Goal: Task Accomplishment & Management: Manage account settings

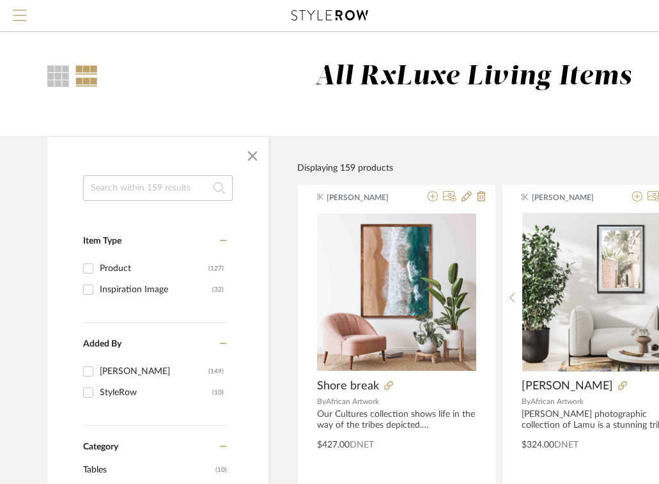
click at [24, 11] on span "Menu" at bounding box center [20, 10] width 14 height 1
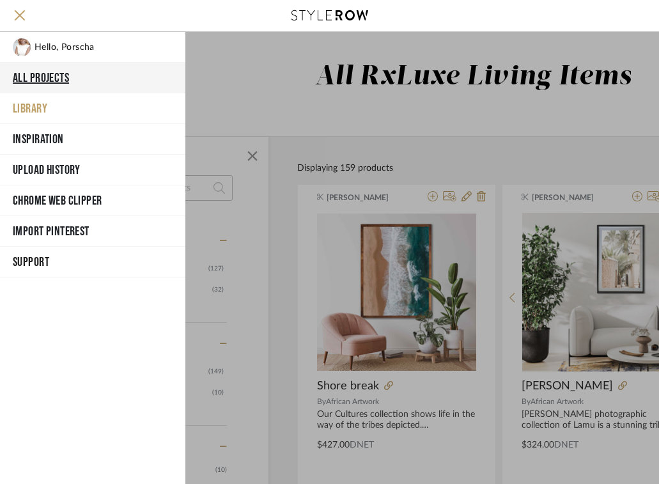
click at [48, 81] on button "All Projects" at bounding box center [92, 78] width 185 height 31
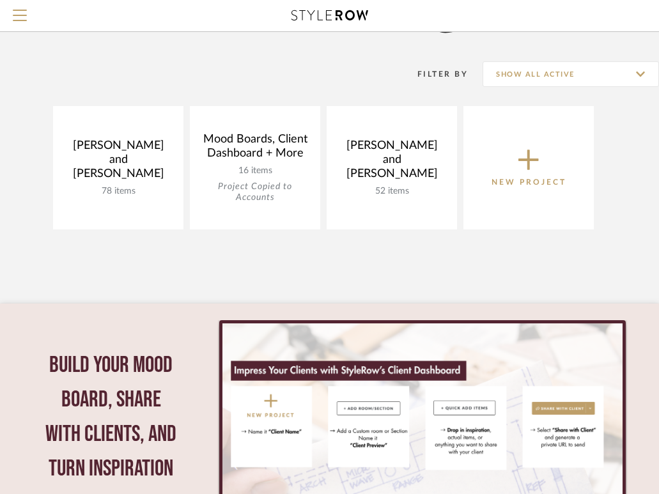
scroll to position [56, 0]
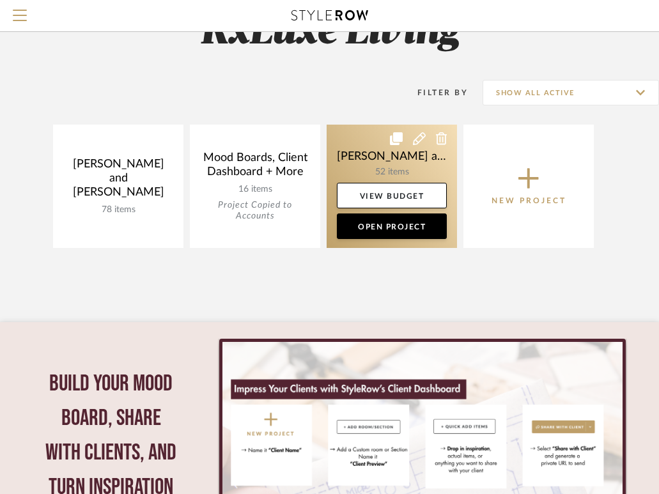
click at [378, 175] on link at bounding box center [392, 186] width 130 height 123
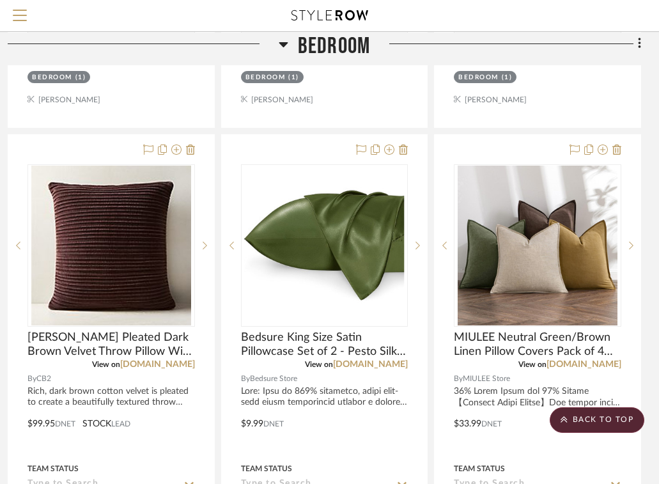
scroll to position [765, 261]
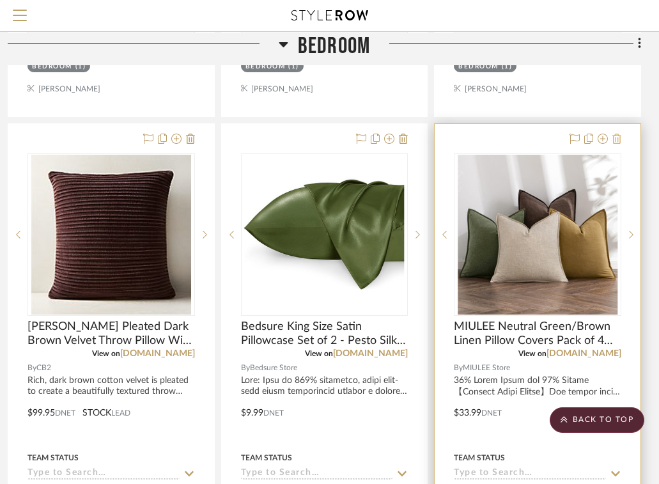
click at [620, 139] on icon at bounding box center [616, 139] width 9 height 10
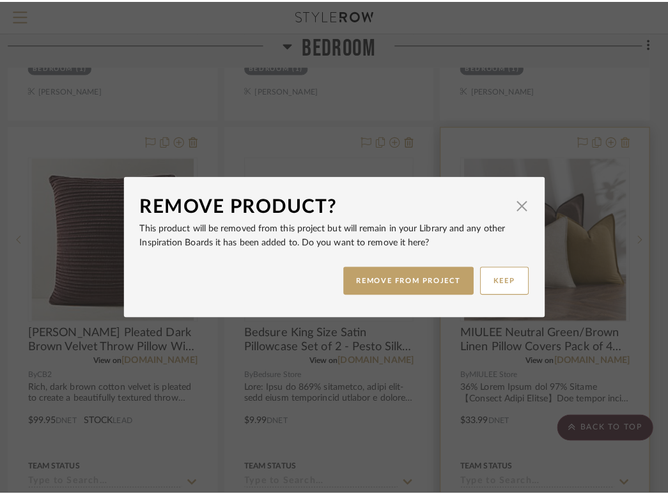
scroll to position [0, 0]
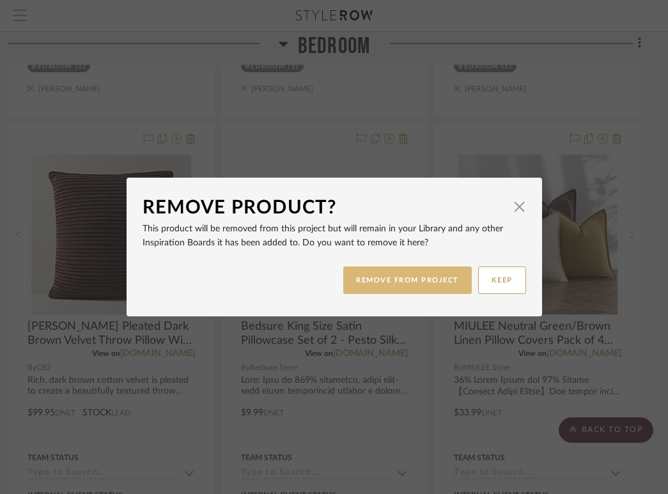
click at [438, 277] on button "REMOVE FROM PROJECT" at bounding box center [407, 280] width 128 height 27
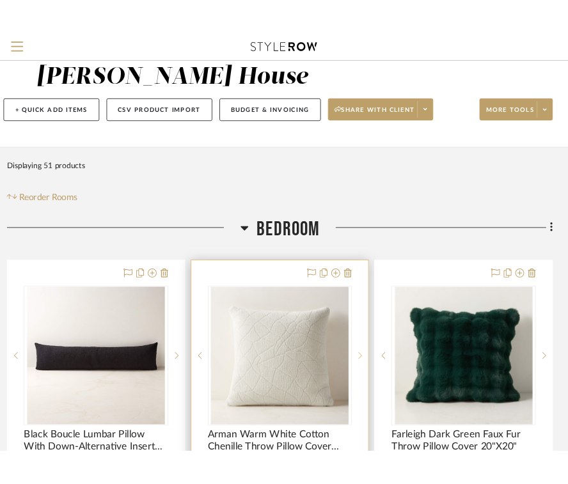
scroll to position [0, 261]
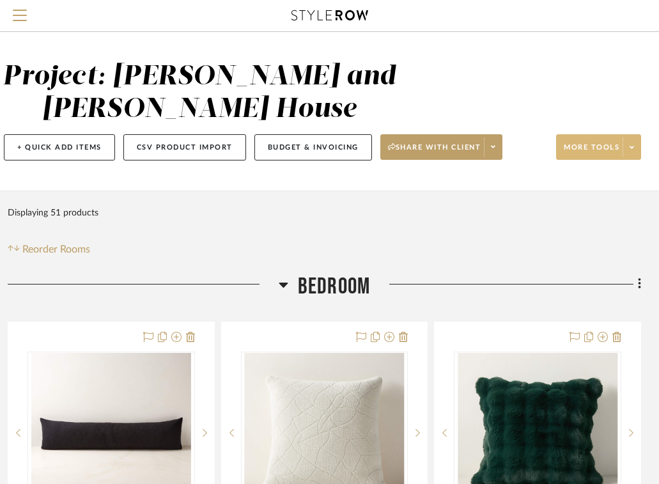
click at [634, 148] on span at bounding box center [632, 146] width 18 height 19
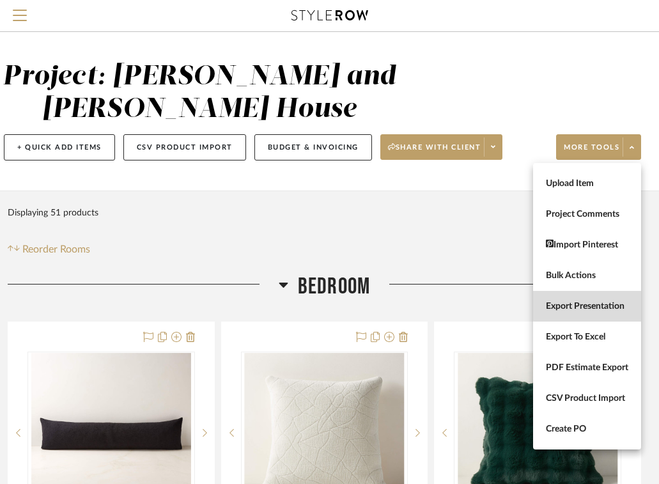
click at [596, 303] on span "Export Presentation" at bounding box center [587, 306] width 82 height 11
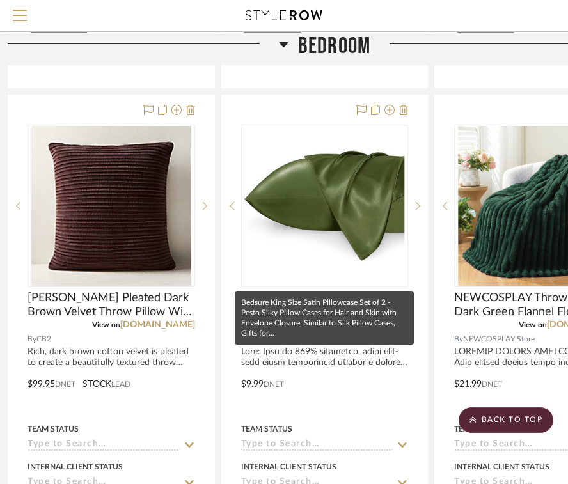
scroll to position [798, 261]
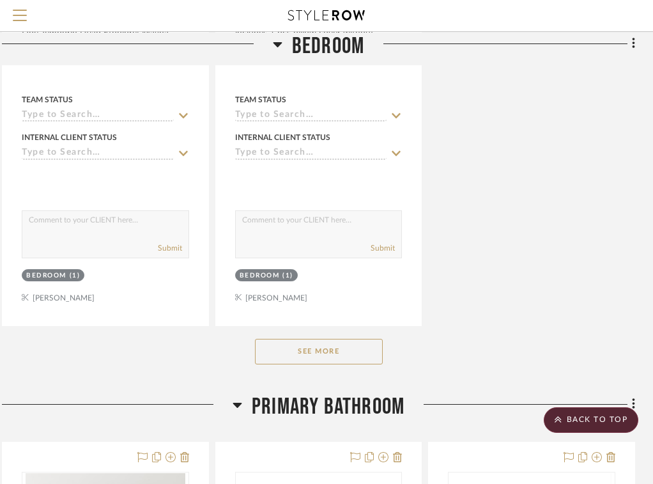
scroll to position [1721, 267]
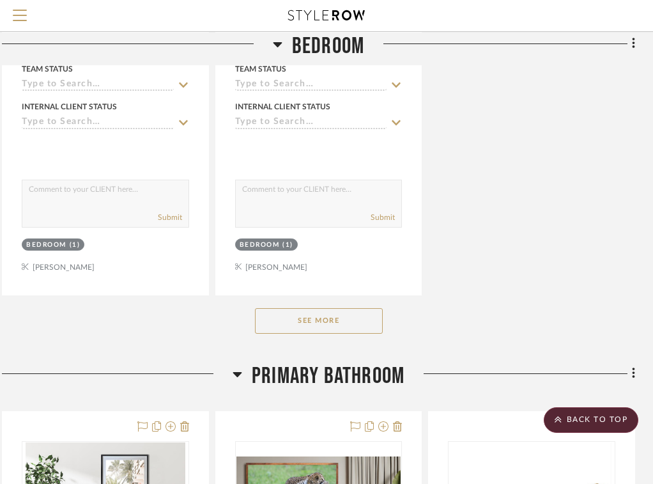
click at [325, 325] on button "See More" at bounding box center [319, 321] width 128 height 26
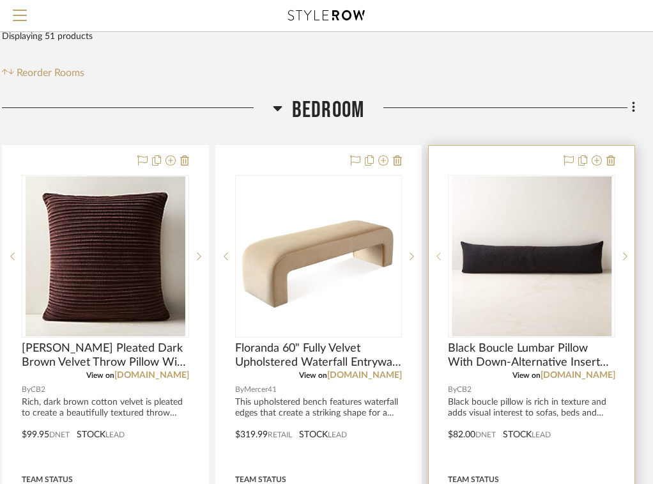
scroll to position [174, 267]
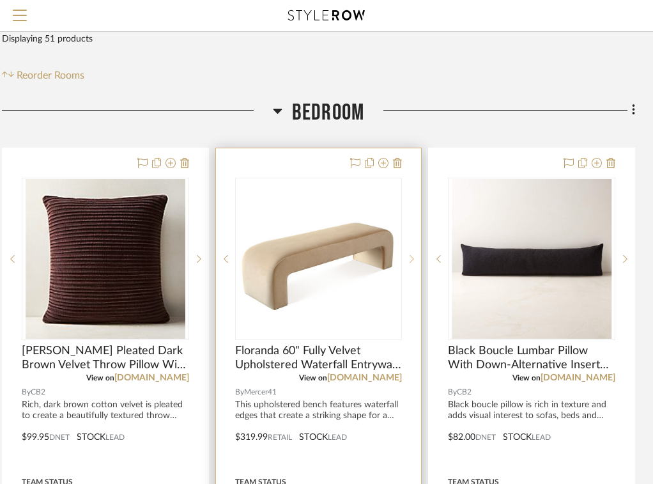
click at [414, 254] on icon at bounding box center [412, 258] width 4 height 9
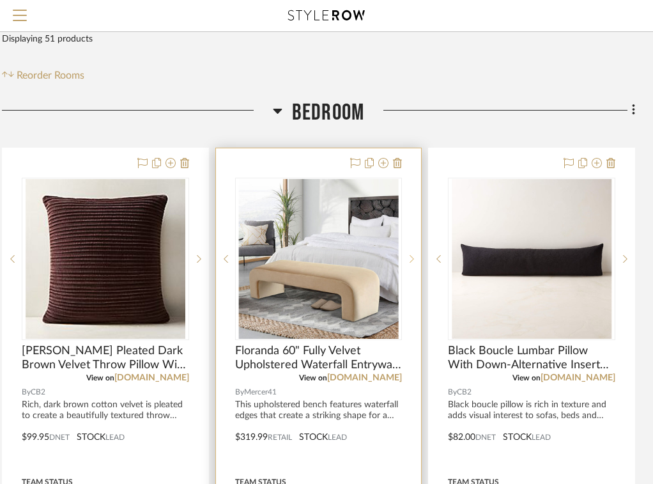
click at [414, 254] on icon at bounding box center [412, 258] width 4 height 9
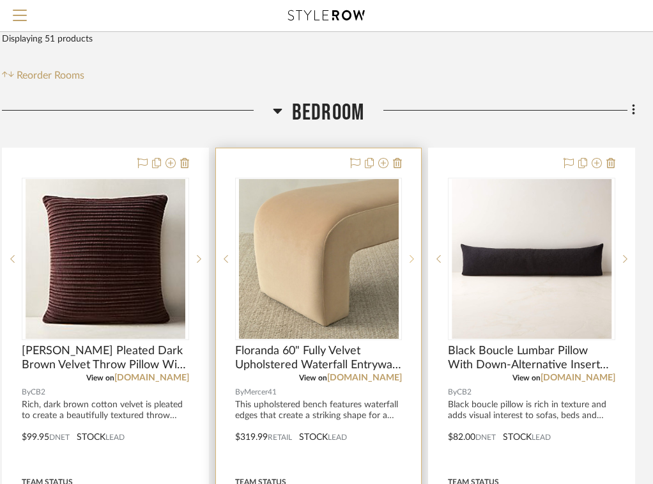
click at [414, 254] on icon at bounding box center [412, 258] width 4 height 9
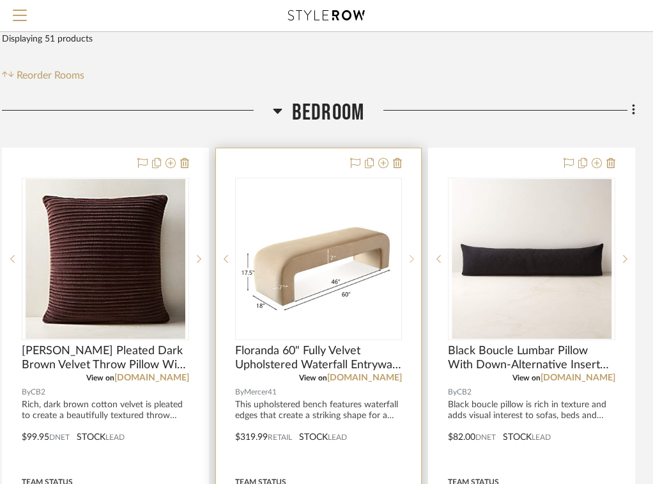
click at [414, 254] on icon at bounding box center [412, 258] width 4 height 9
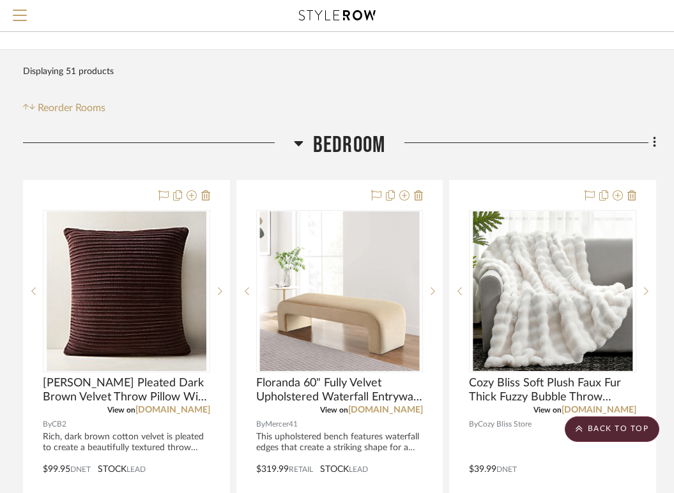
scroll to position [0, 246]
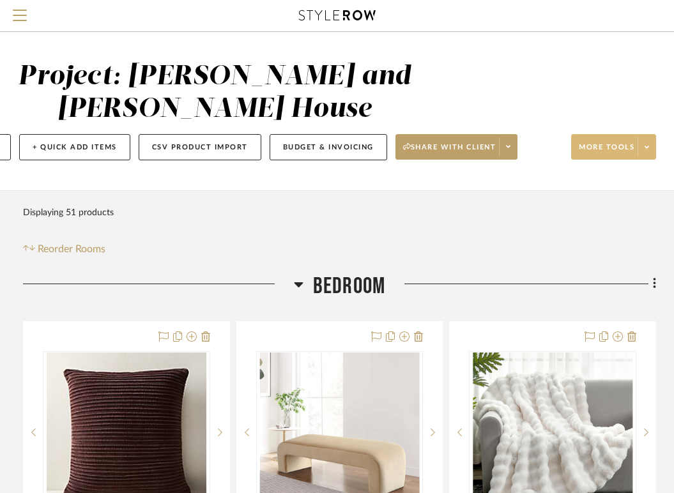
click at [593, 141] on button "More tools" at bounding box center [613, 147] width 85 height 26
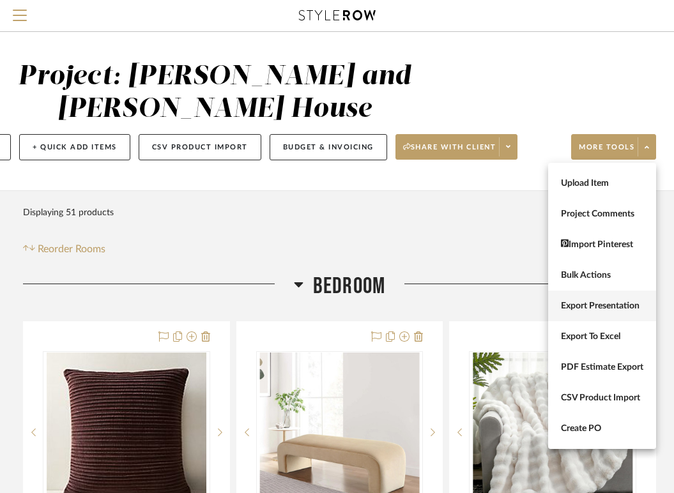
click at [594, 314] on button "Export Presentation" at bounding box center [602, 306] width 108 height 31
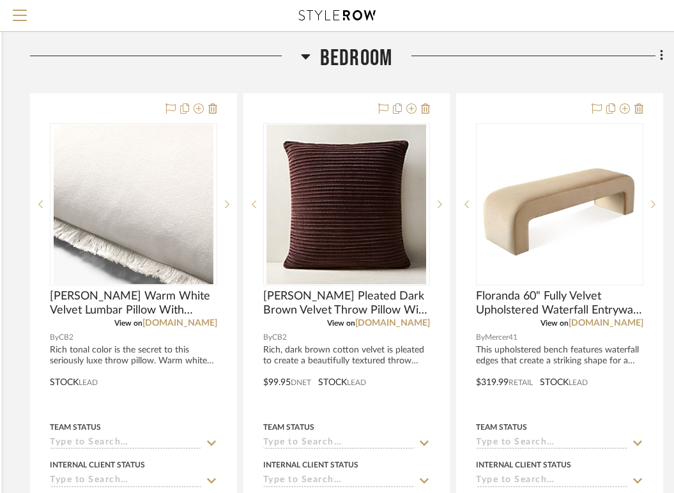
scroll to position [279, 239]
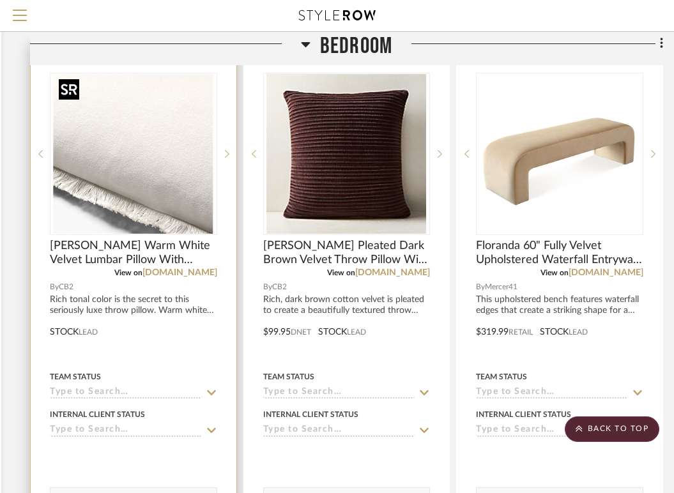
click at [162, 188] on img "0" at bounding box center [134, 154] width 160 height 160
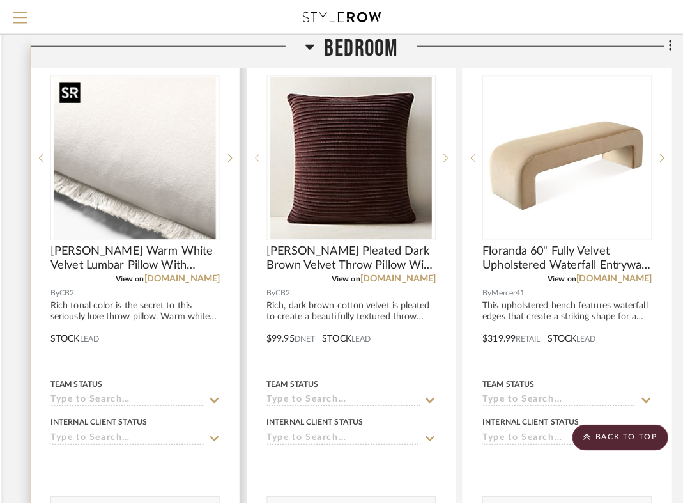
scroll to position [0, 0]
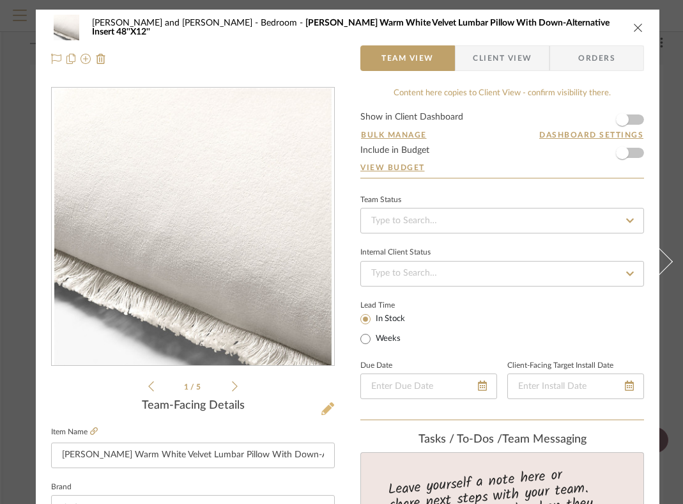
click at [334, 412] on icon at bounding box center [328, 408] width 13 height 13
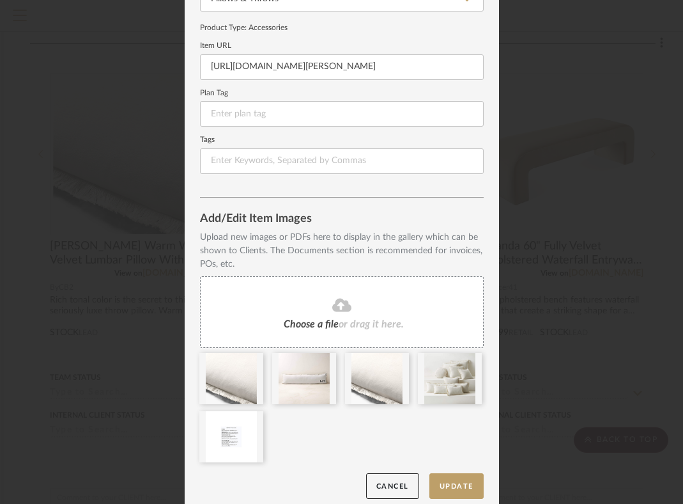
scroll to position [164, 0]
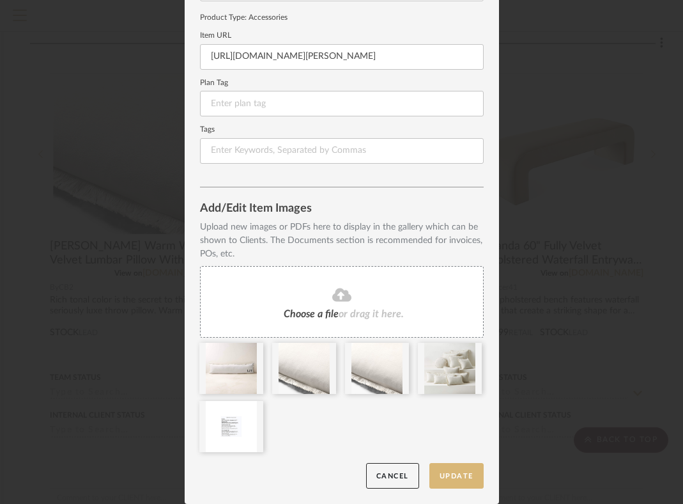
click at [457, 478] on button "Update" at bounding box center [457, 476] width 54 height 26
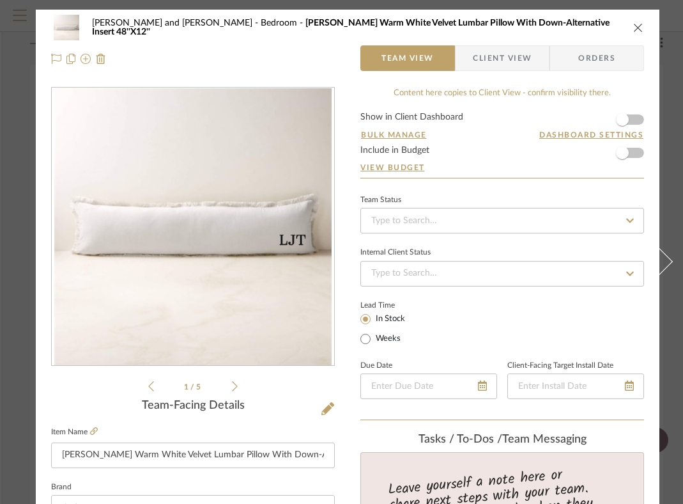
click at [639, 22] on icon "close" at bounding box center [638, 27] width 10 height 10
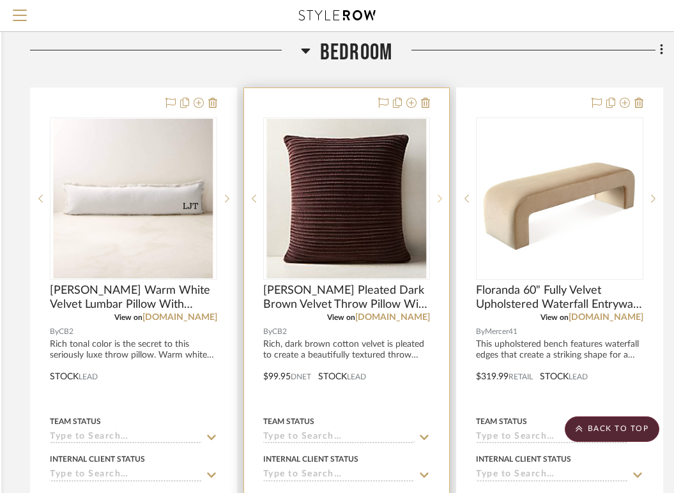
scroll to position [231, 239]
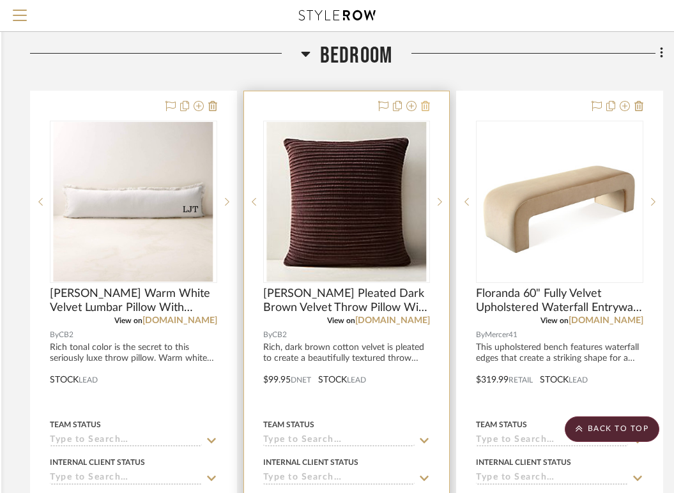
click at [426, 106] on icon at bounding box center [425, 106] width 9 height 10
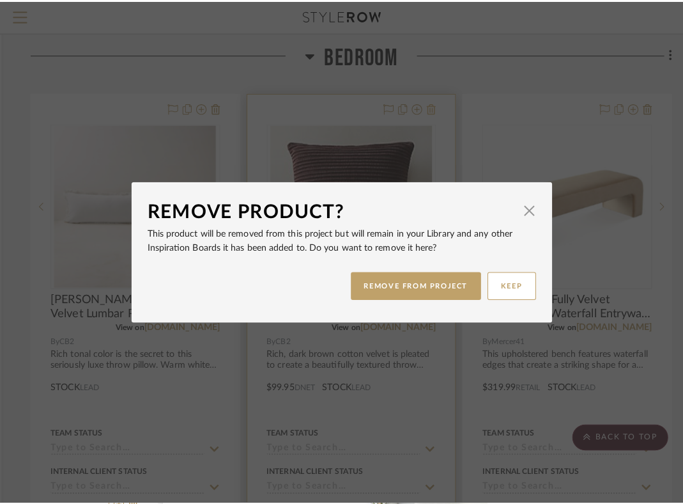
scroll to position [0, 0]
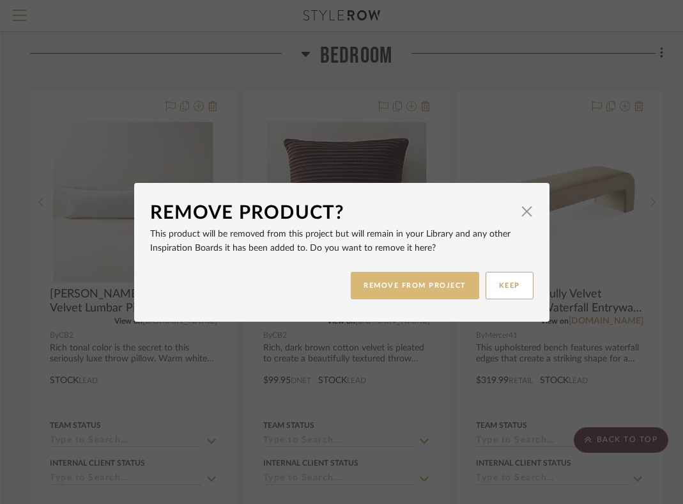
click at [423, 290] on button "REMOVE FROM PROJECT" at bounding box center [415, 285] width 128 height 27
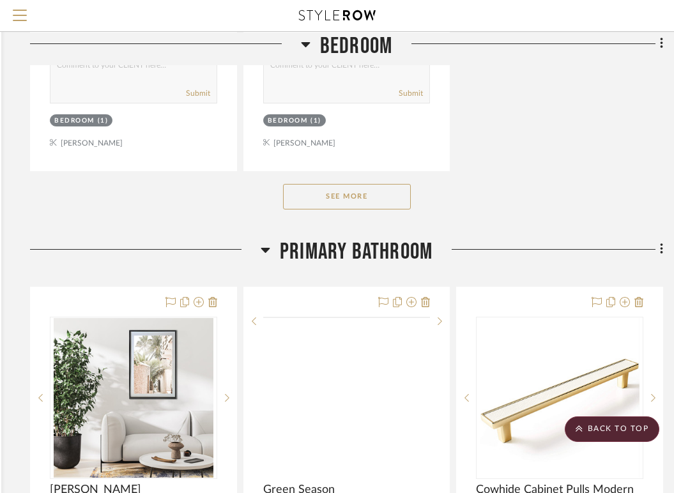
scroll to position [1868, 239]
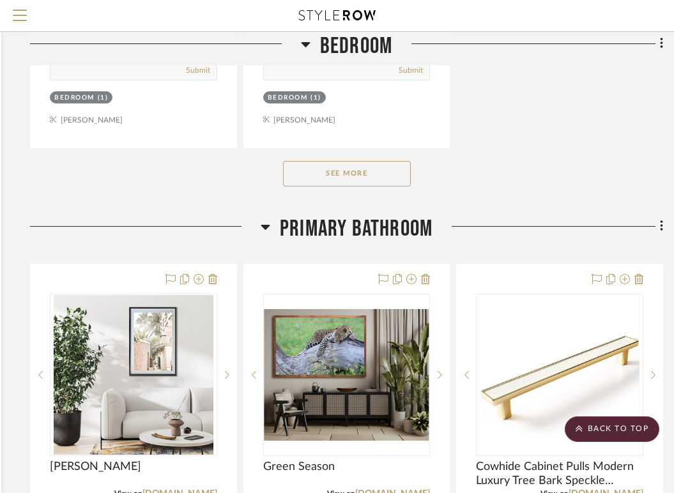
click at [374, 166] on button "See More" at bounding box center [347, 174] width 128 height 26
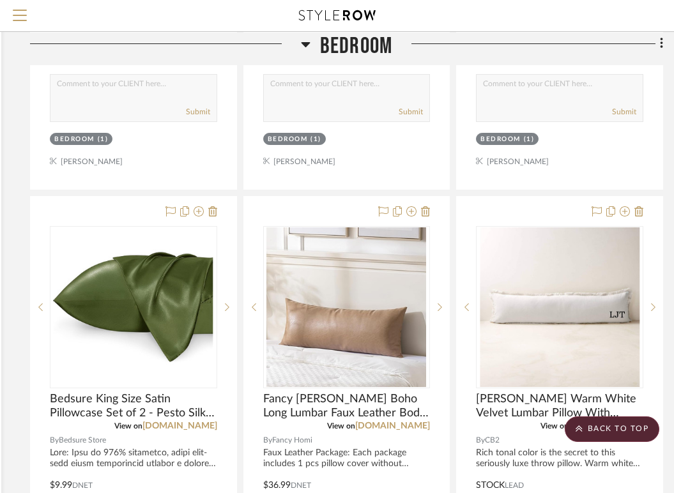
scroll to position [1851, 239]
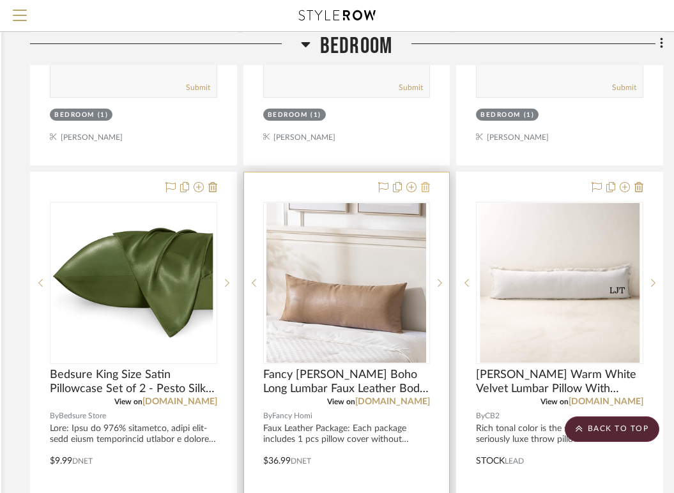
click at [425, 185] on icon at bounding box center [425, 187] width 9 height 10
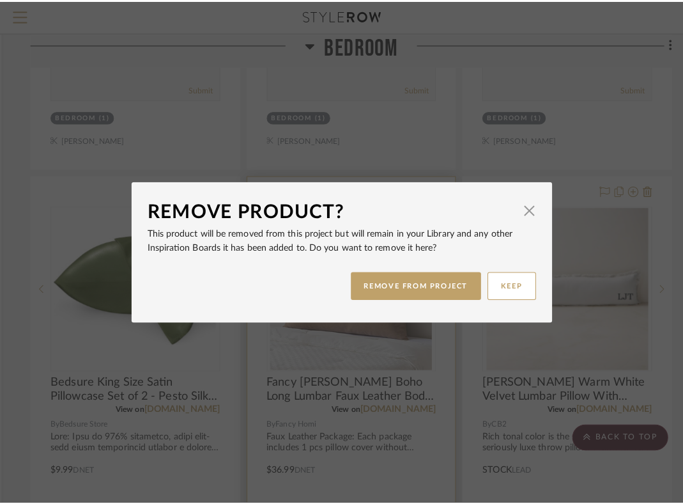
scroll to position [0, 0]
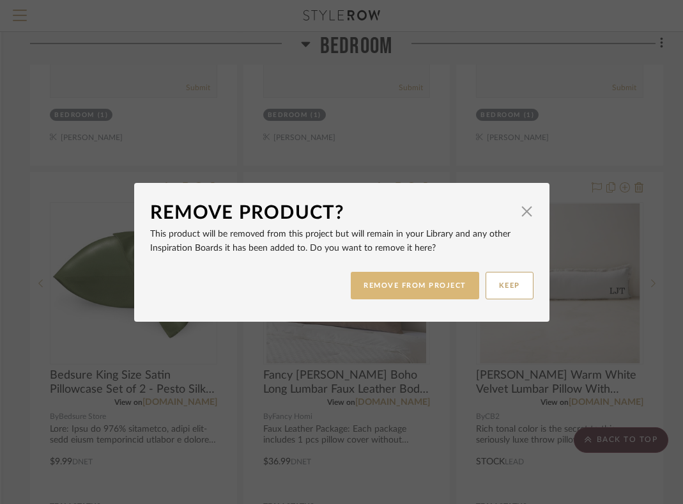
click at [430, 290] on button "REMOVE FROM PROJECT" at bounding box center [415, 285] width 128 height 27
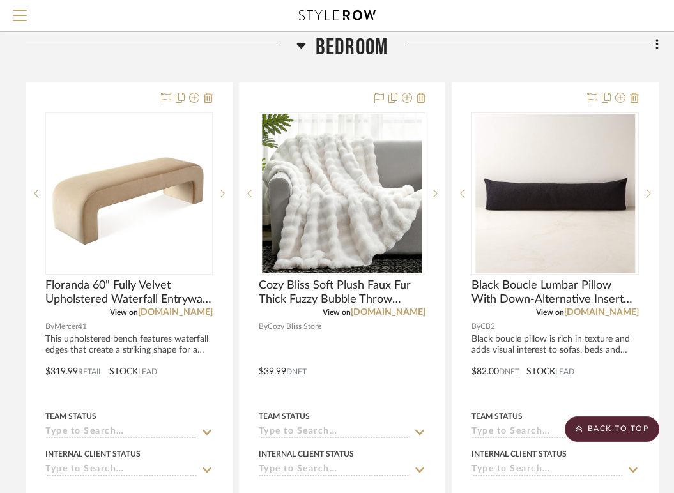
scroll to position [0, 244]
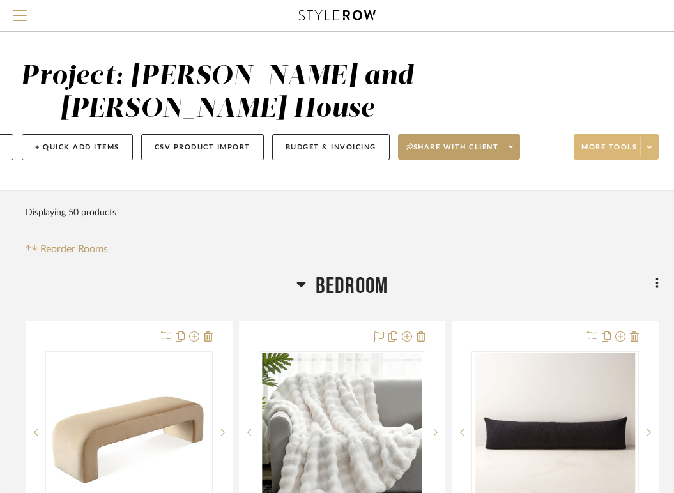
click at [629, 149] on span "More tools" at bounding box center [610, 152] width 56 height 19
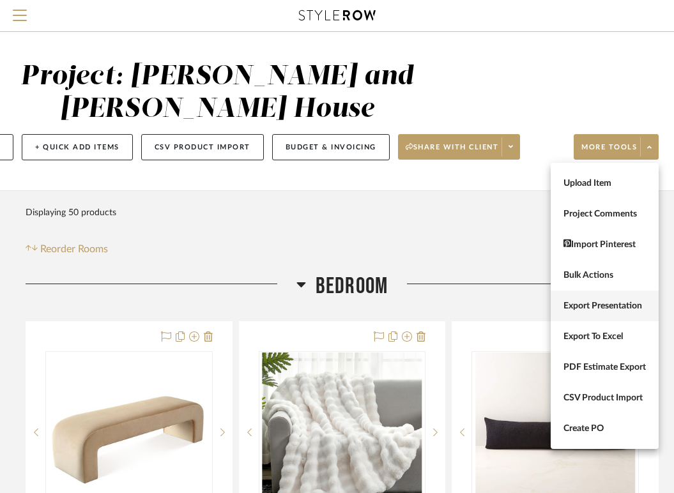
click at [592, 307] on span "Export Presentation" at bounding box center [605, 306] width 82 height 11
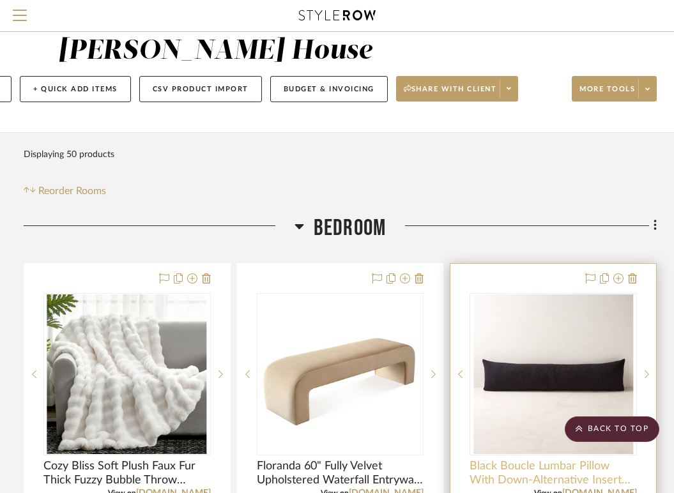
scroll to position [0, 245]
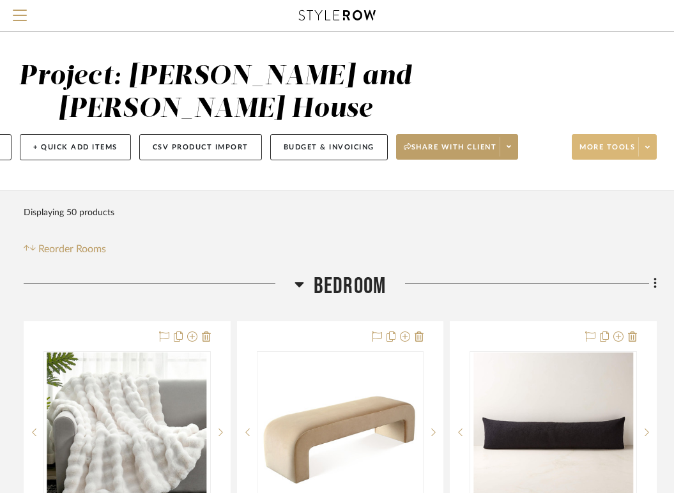
click at [605, 143] on span "More tools" at bounding box center [608, 152] width 56 height 19
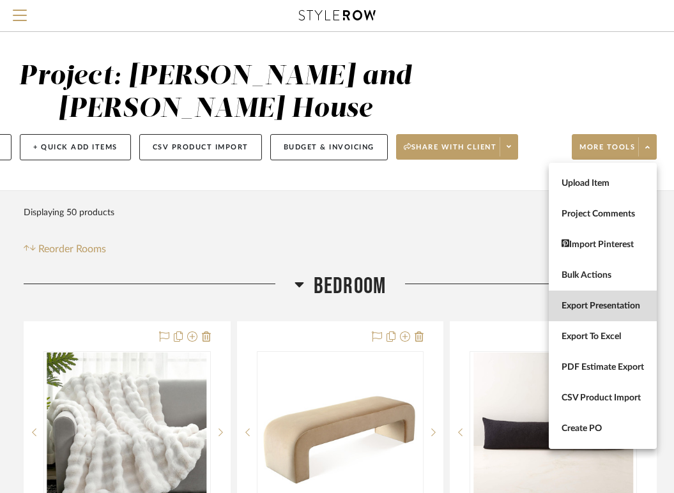
click at [583, 300] on button "Export Presentation" at bounding box center [603, 306] width 108 height 31
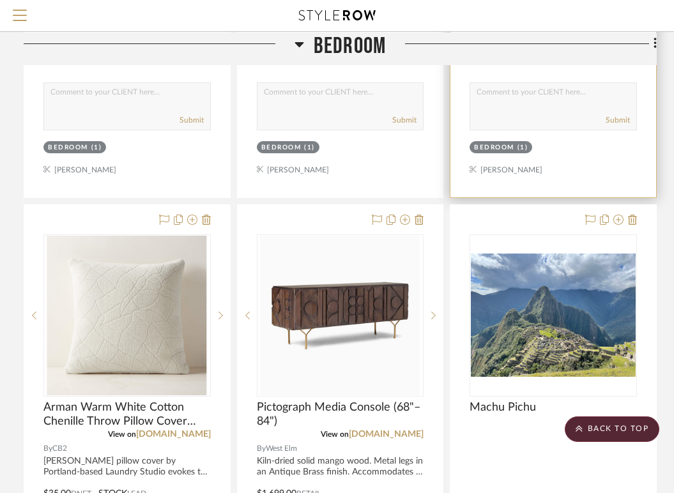
scroll to position [2402, 245]
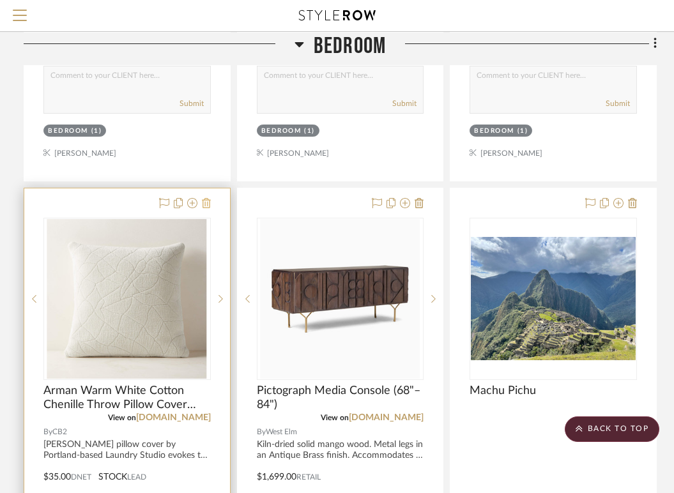
click at [208, 201] on icon at bounding box center [206, 203] width 9 height 10
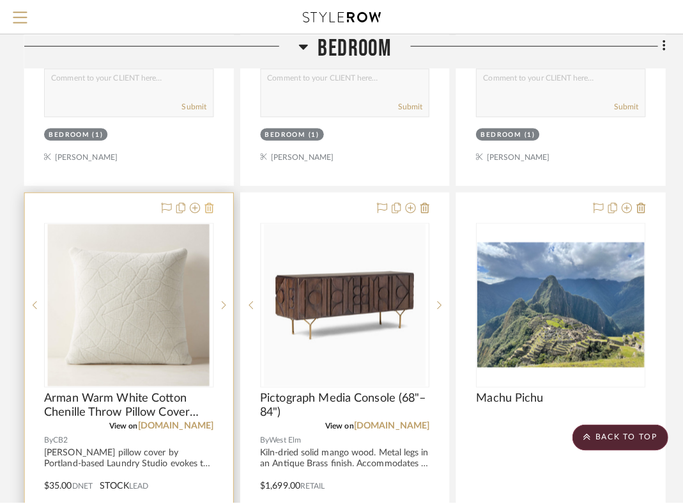
scroll to position [0, 0]
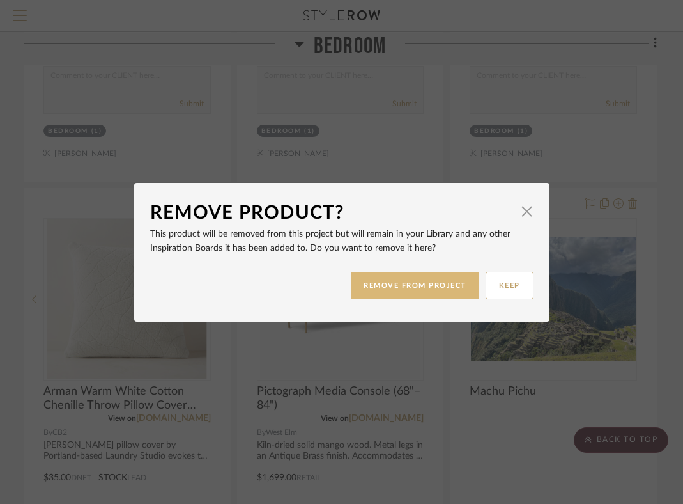
click at [375, 284] on button "REMOVE FROM PROJECT" at bounding box center [415, 285] width 128 height 27
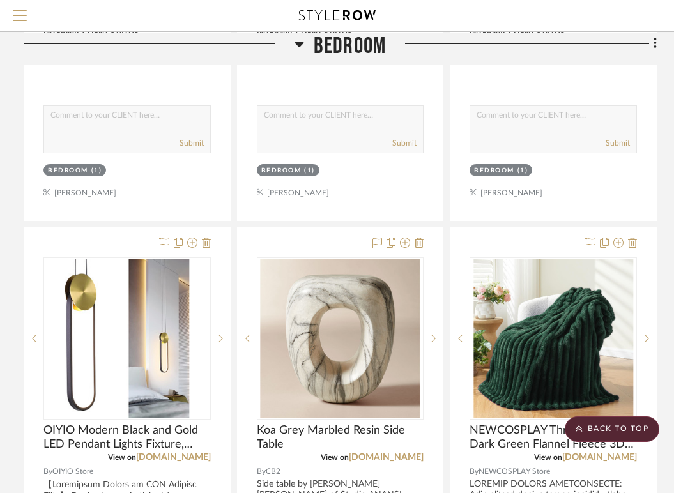
scroll to position [0, 245]
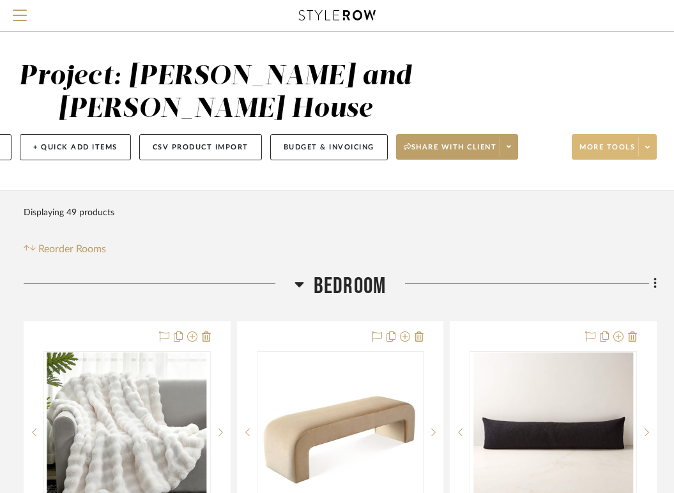
click at [641, 150] on span at bounding box center [648, 146] width 18 height 19
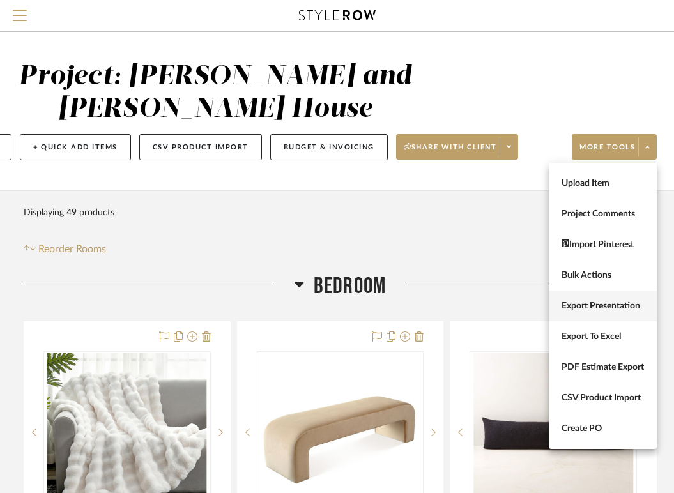
click at [584, 312] on button "Export Presentation" at bounding box center [603, 306] width 108 height 31
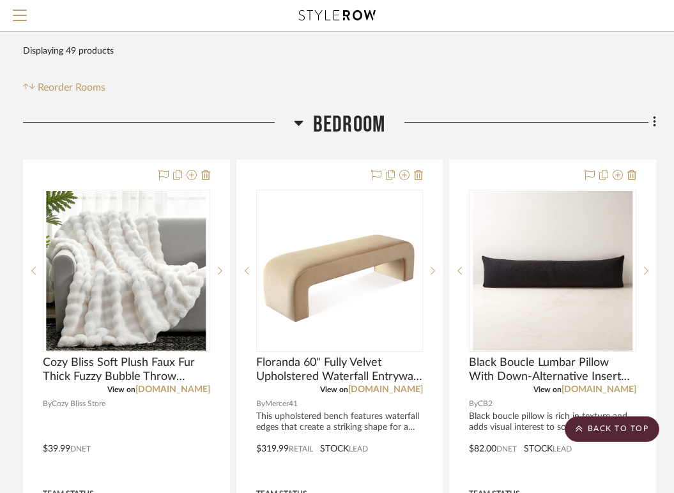
scroll to position [0, 246]
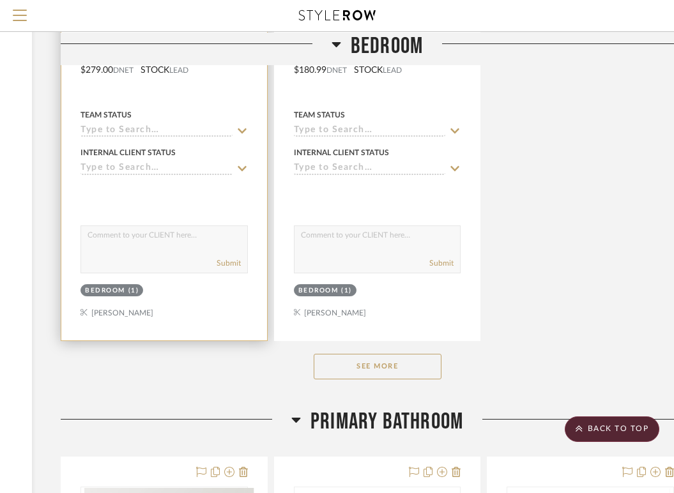
scroll to position [1661, 208]
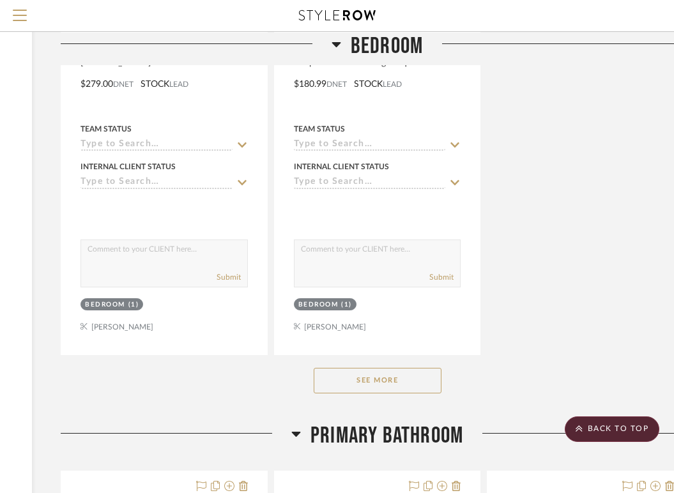
click at [336, 384] on button "See More" at bounding box center [378, 381] width 128 height 26
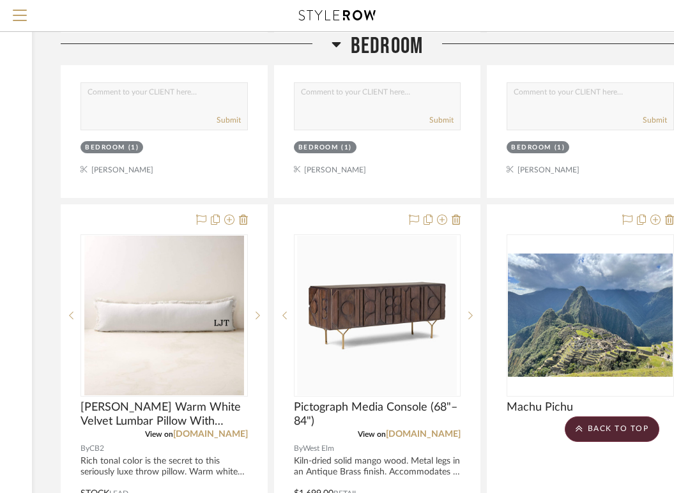
scroll to position [2405, 208]
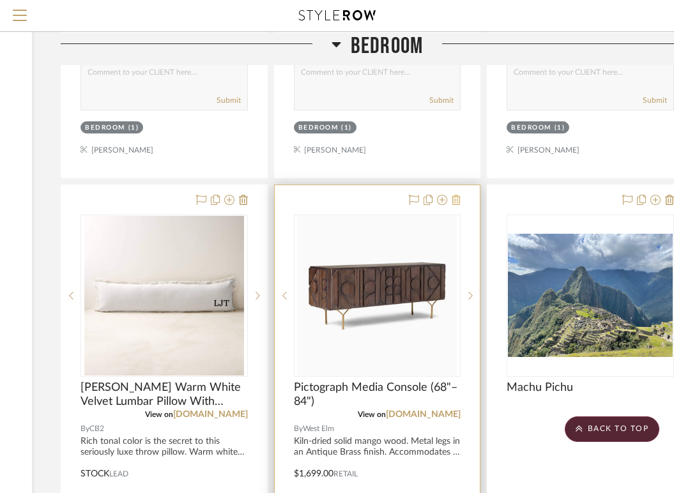
click at [455, 195] on icon at bounding box center [456, 200] width 9 height 10
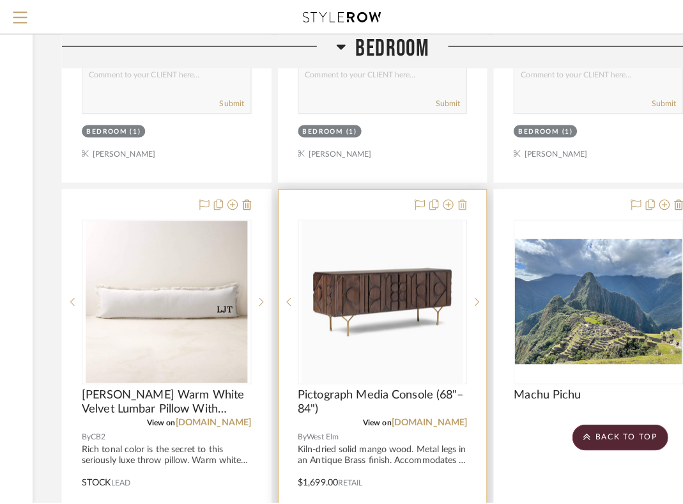
scroll to position [0, 0]
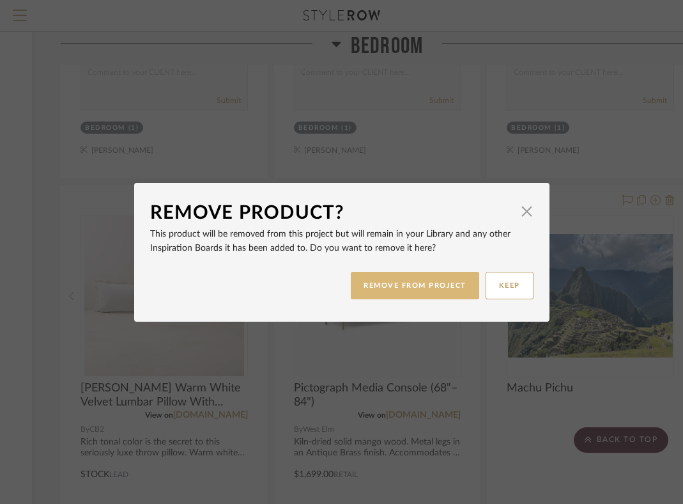
click at [437, 288] on button "REMOVE FROM PROJECT" at bounding box center [415, 285] width 128 height 27
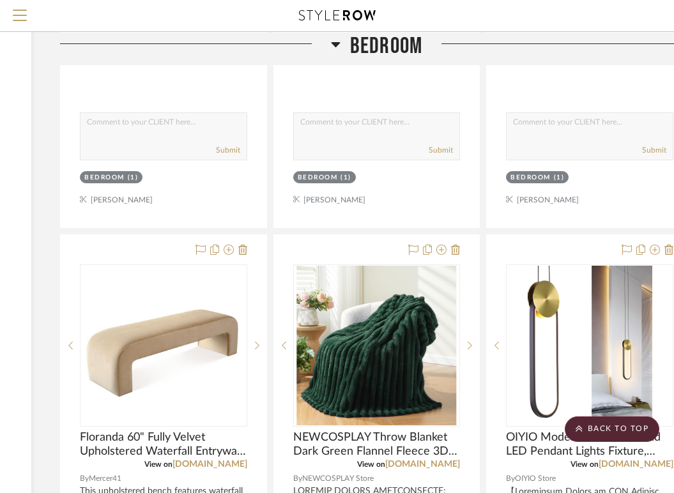
scroll to position [657, 209]
